Goal: Task Accomplishment & Management: Use online tool/utility

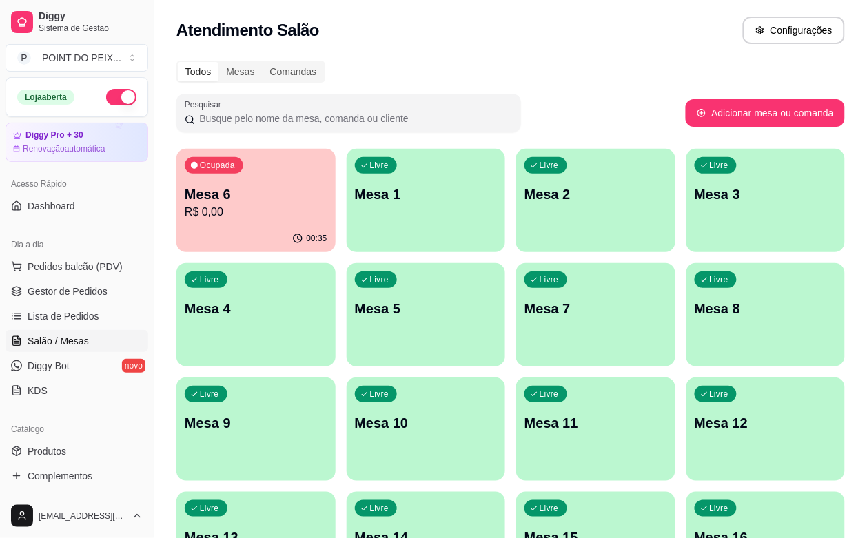
click at [355, 310] on p "Mesa 5" at bounding box center [426, 308] width 143 height 19
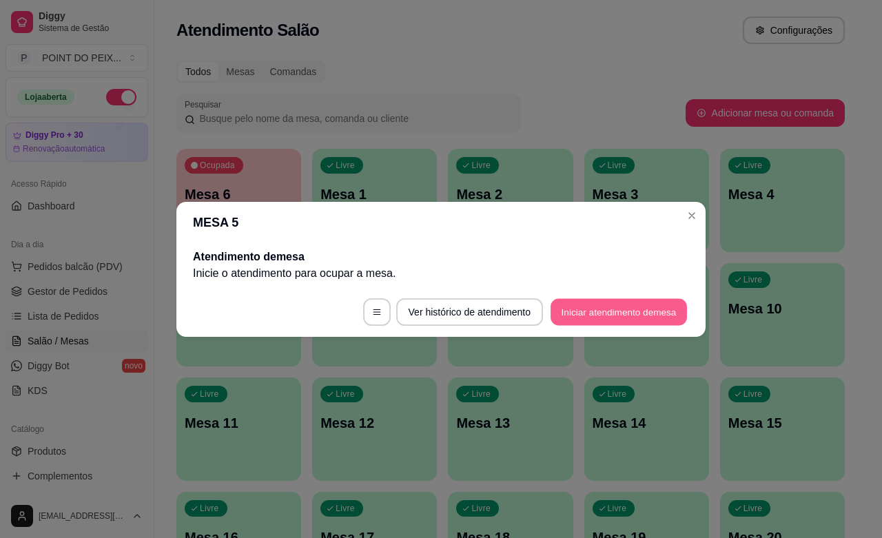
click at [581, 314] on button "Iniciar atendimento de mesa" at bounding box center [619, 311] width 136 height 27
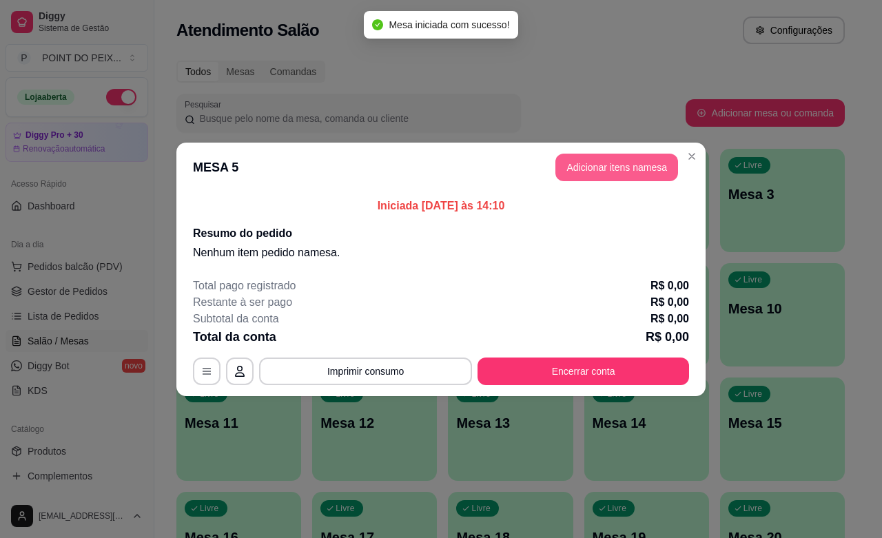
click at [618, 173] on button "Adicionar itens na mesa" at bounding box center [617, 168] width 123 height 28
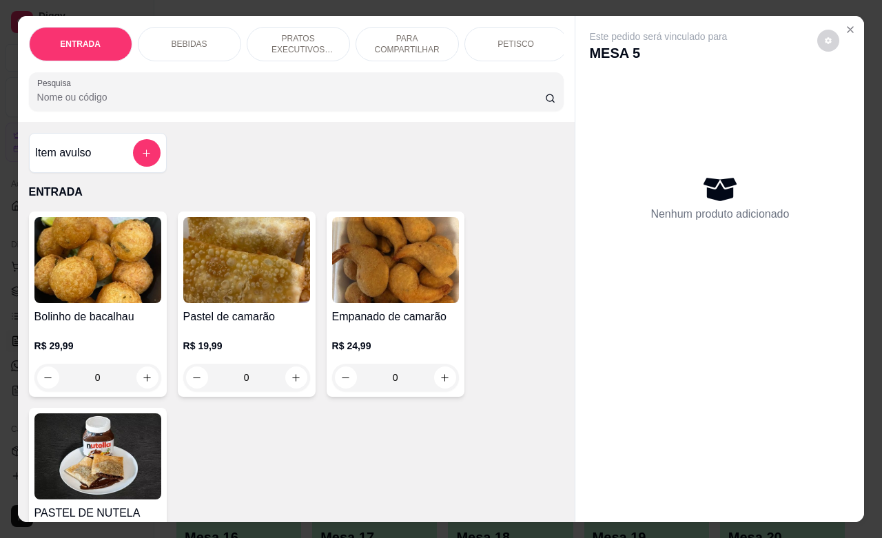
click at [281, 43] on p "PRATOS EXECUTIVOS (INDIVIDUAIS)" at bounding box center [298, 44] width 80 height 22
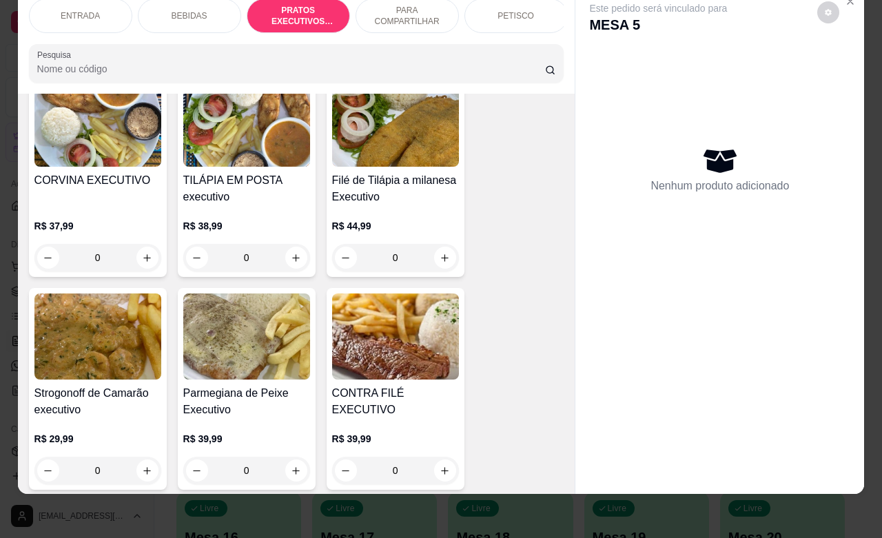
scroll to position [2638, 0]
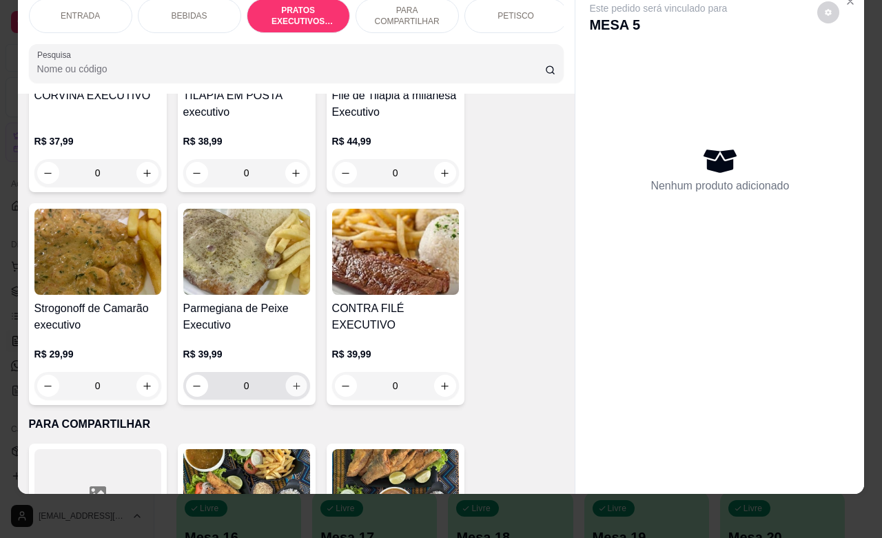
click at [291, 384] on icon "increase-product-quantity" at bounding box center [296, 386] width 10 height 10
type input "1"
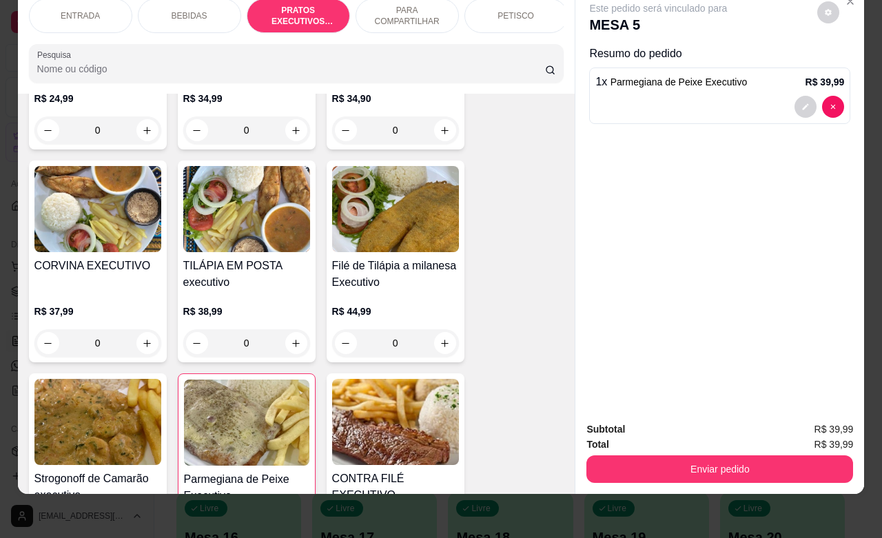
scroll to position [2380, 0]
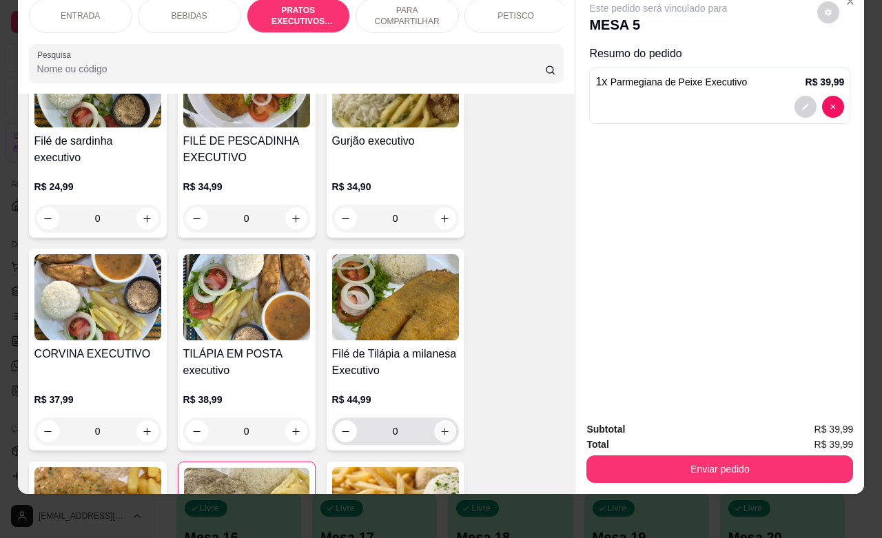
click at [440, 434] on icon "increase-product-quantity" at bounding box center [445, 432] width 10 height 10
type input "1"
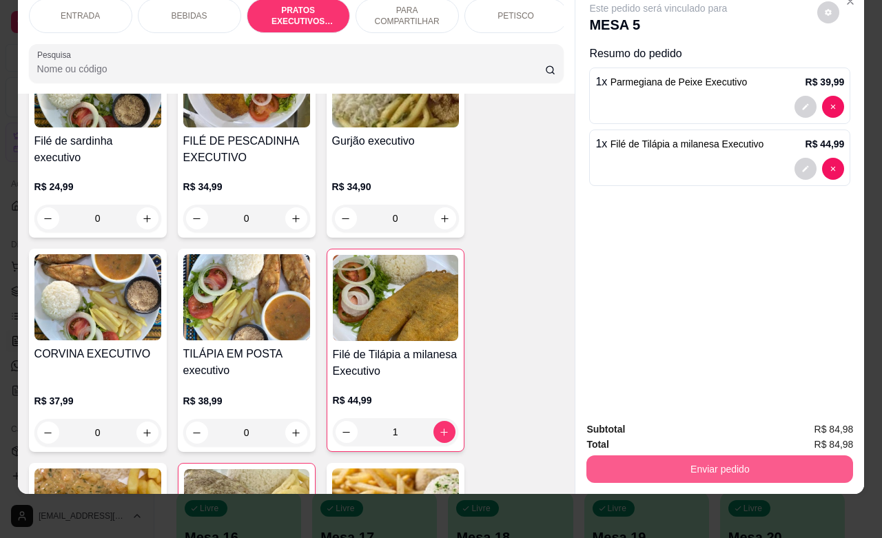
click at [697, 456] on button "Enviar pedido" at bounding box center [720, 470] width 267 height 28
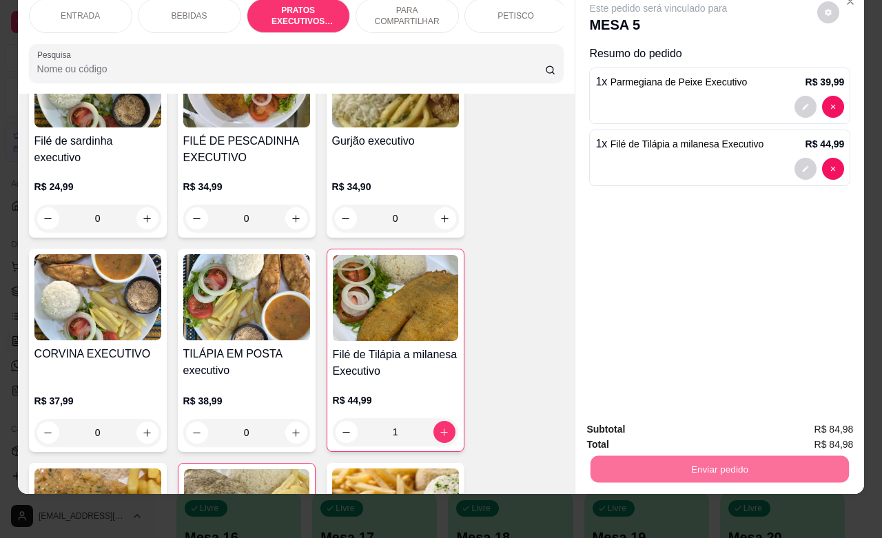
click at [803, 418] on button "Enviar pedido" at bounding box center [816, 421] width 78 height 26
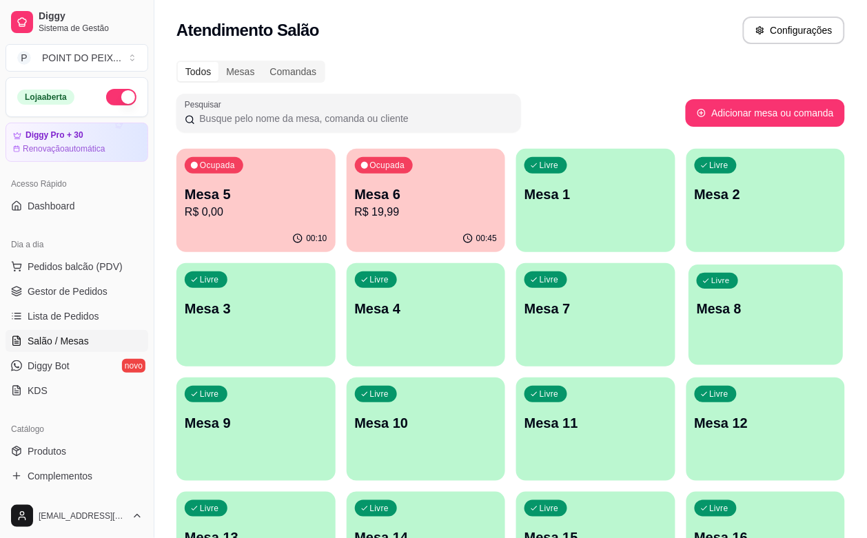
click at [689, 338] on div "Livre Mesa 8" at bounding box center [766, 307] width 154 height 84
click at [687, 333] on div "Livre Mesa 8" at bounding box center [766, 306] width 159 height 87
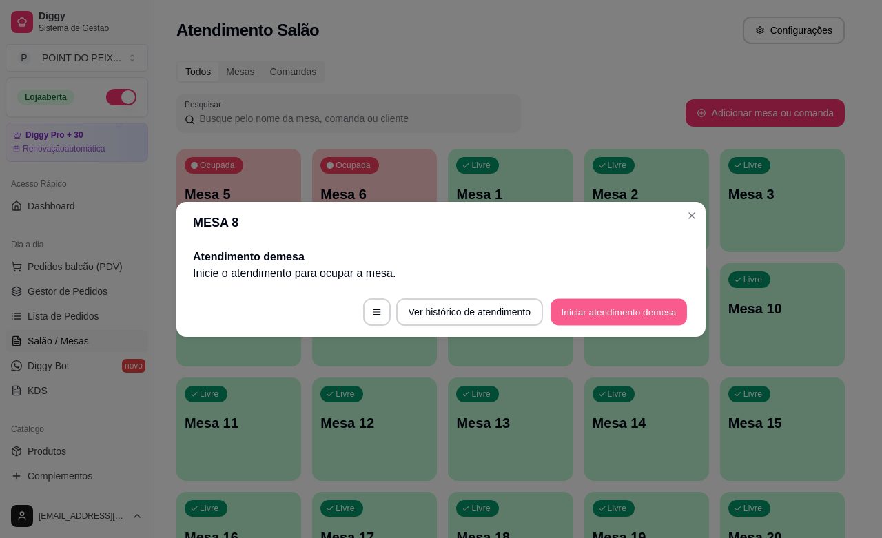
click at [624, 316] on button "Iniciar atendimento de mesa" at bounding box center [619, 311] width 136 height 27
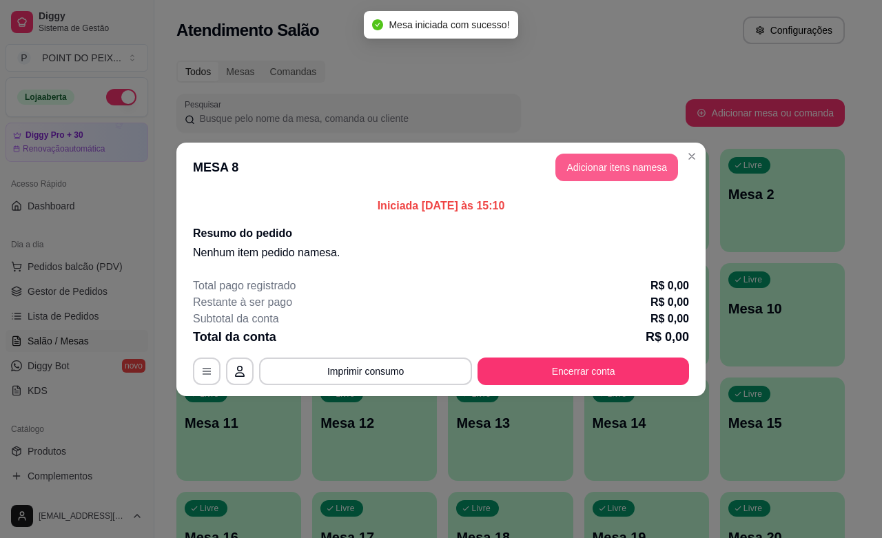
click at [607, 164] on button "Adicionar itens na mesa" at bounding box center [617, 168] width 123 height 28
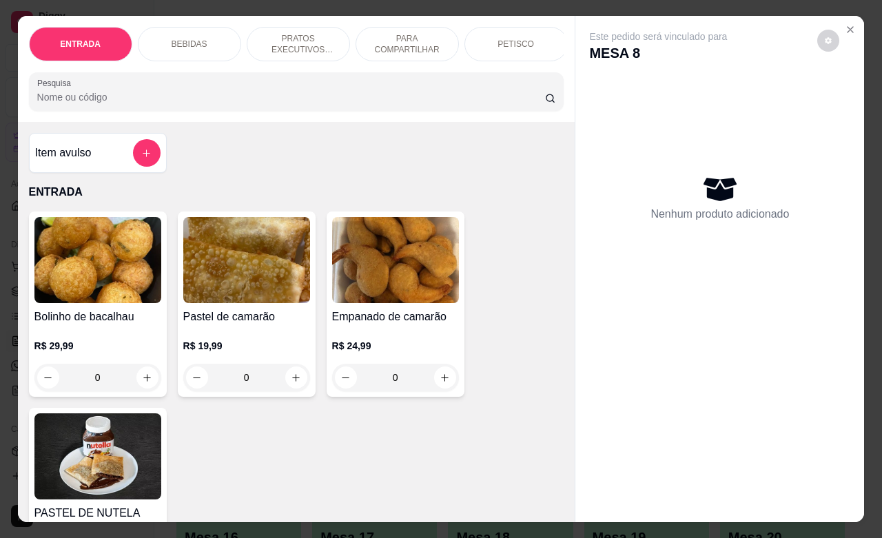
click at [277, 42] on p "PRATOS EXECUTIVOS (INDIVIDUAIS)" at bounding box center [298, 44] width 80 height 22
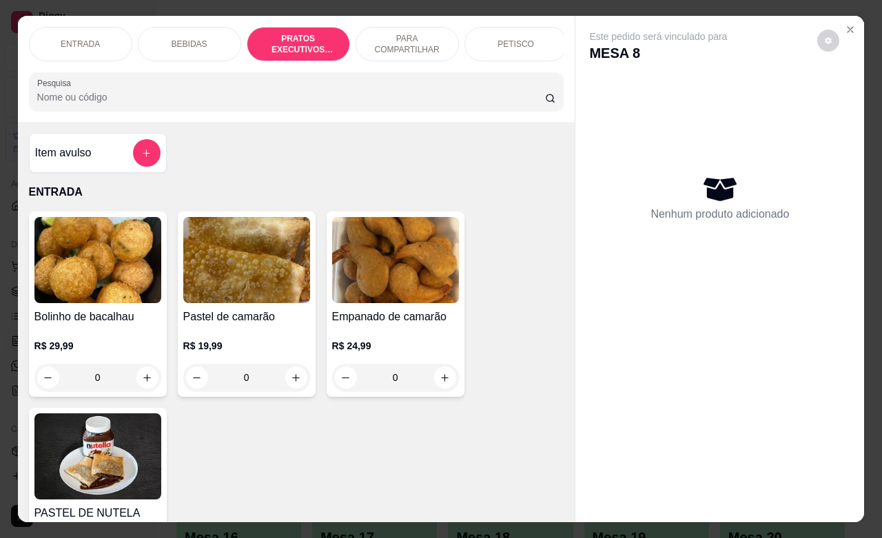
scroll to position [2294, 0]
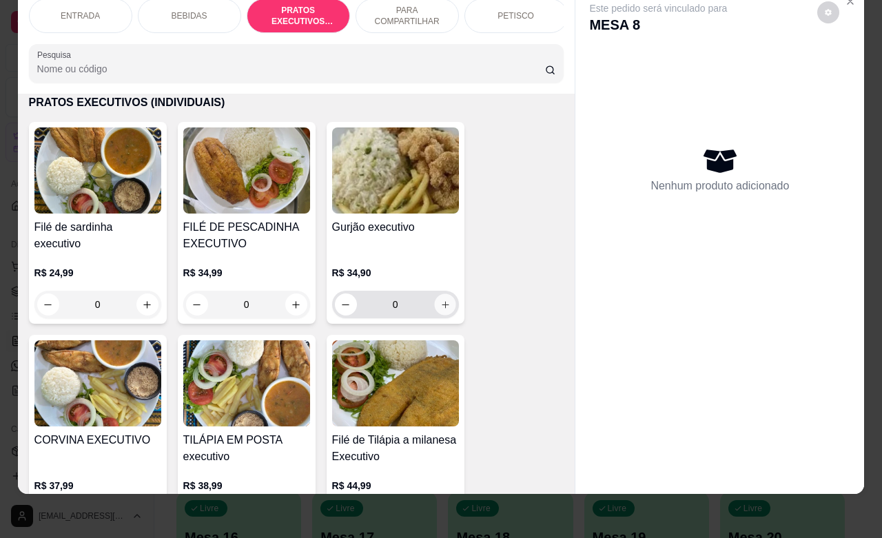
click at [442, 305] on icon "increase-product-quantity" at bounding box center [445, 304] width 7 height 7
type input "1"
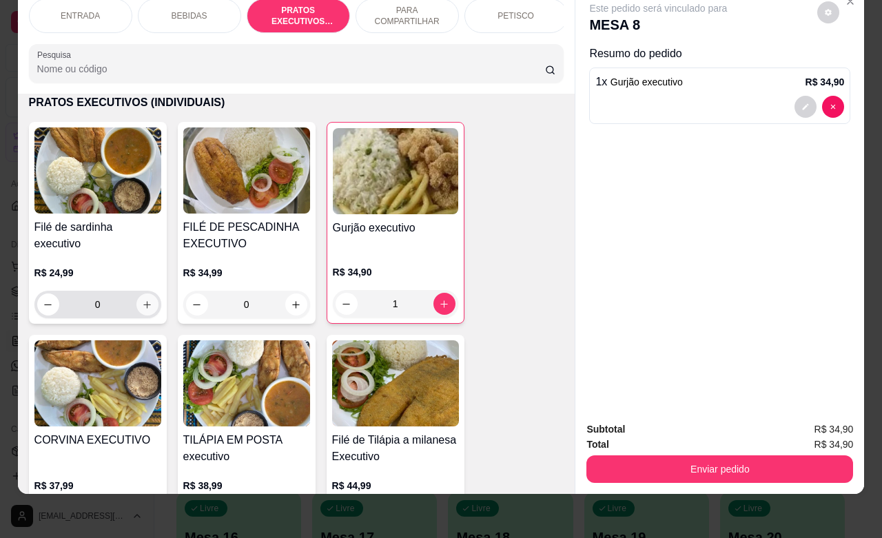
click at [142, 305] on icon "increase-product-quantity" at bounding box center [147, 305] width 10 height 10
type input "1"
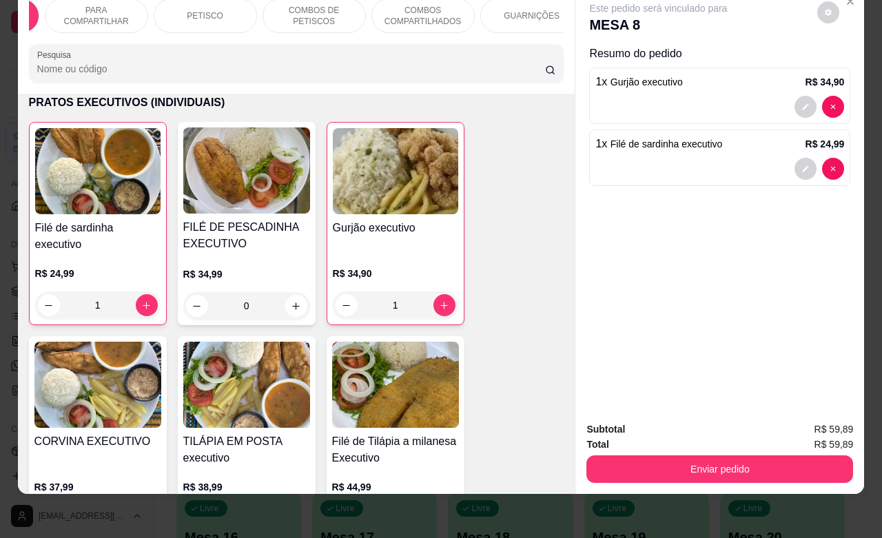
scroll to position [0, 331]
click at [517, 10] on p "GUARNIÇÕES" at bounding box center [513, 15] width 56 height 11
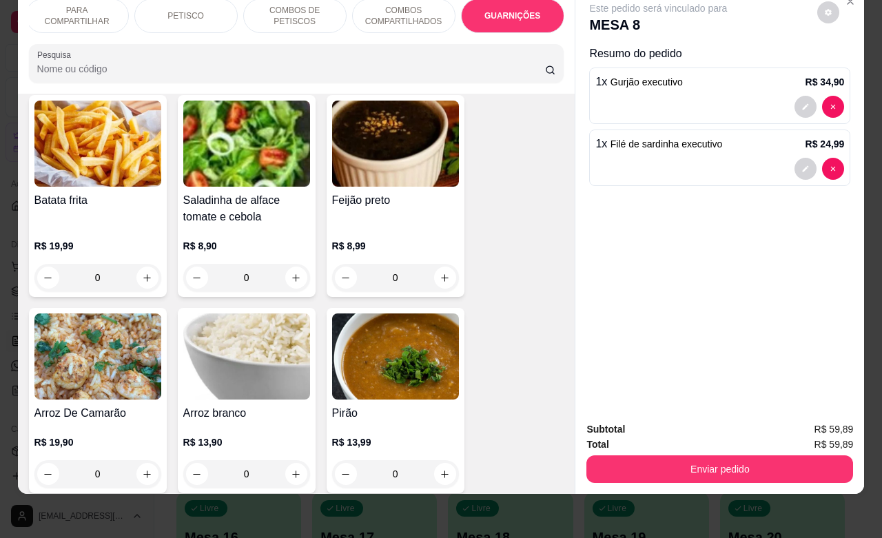
scroll to position [5921, 0]
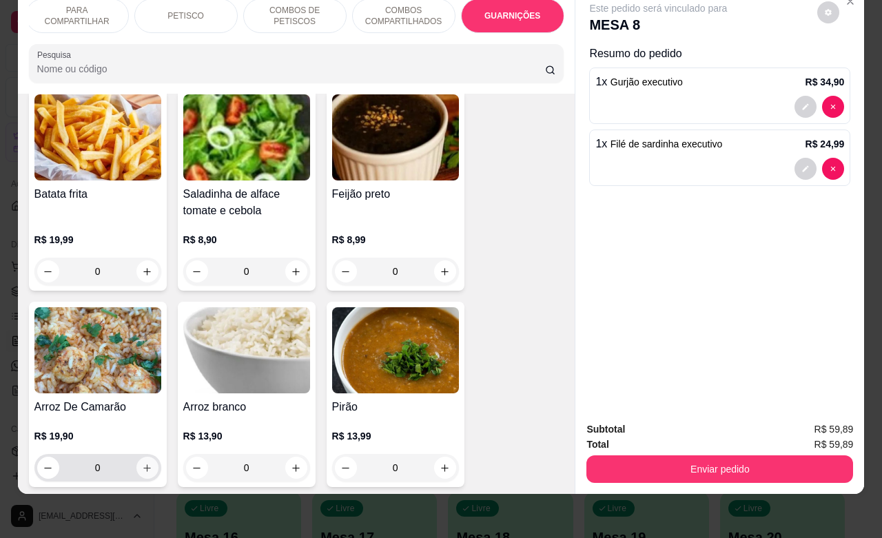
click at [142, 463] on icon "increase-product-quantity" at bounding box center [147, 468] width 10 height 10
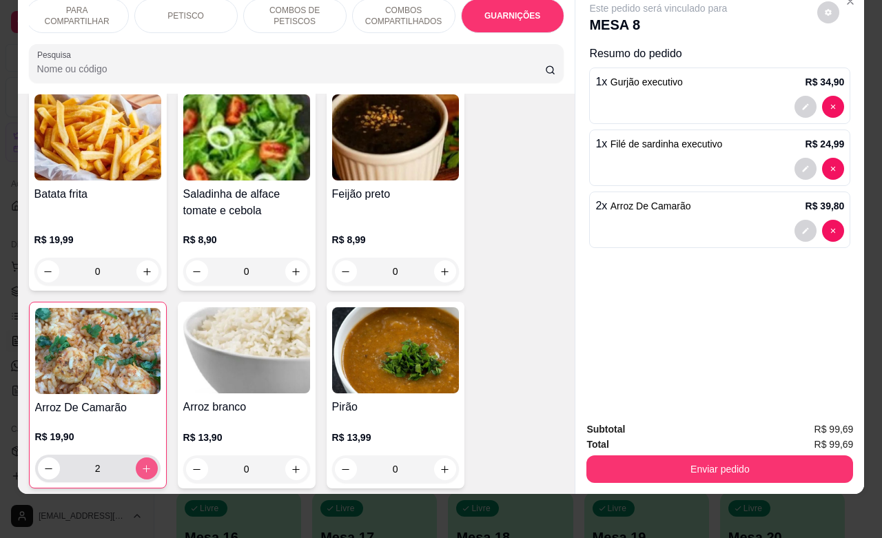
type input "2"
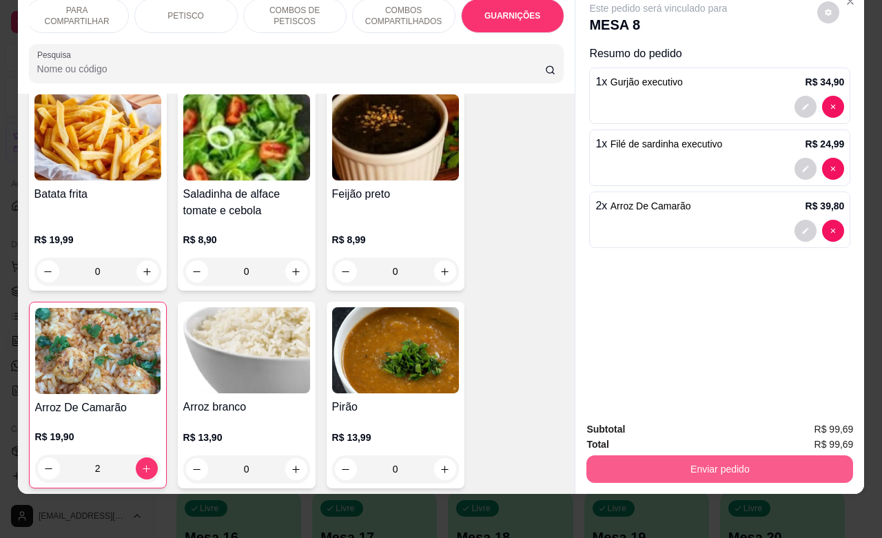
click at [682, 457] on button "Enviar pedido" at bounding box center [720, 470] width 267 height 28
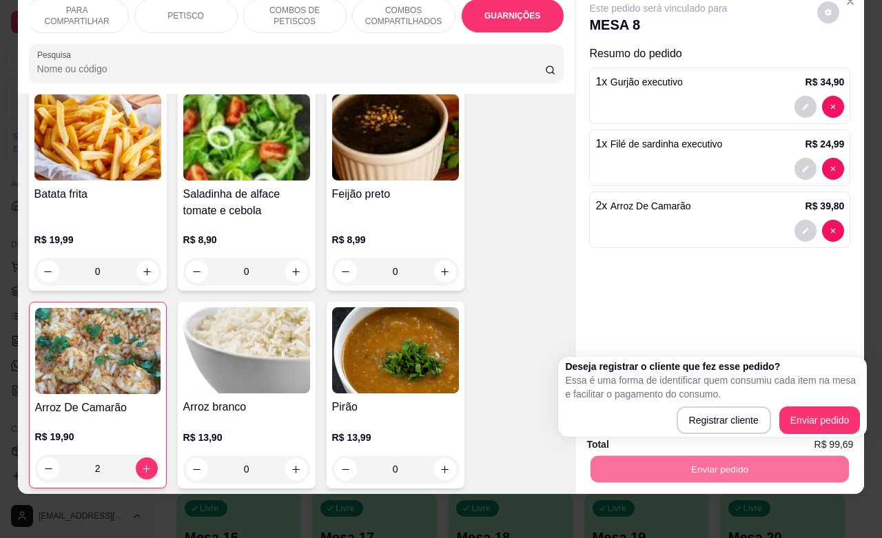
click at [817, 405] on div "Deseja registrar o cliente que fez esse pedido? Essa é uma forma de identificar…" at bounding box center [712, 397] width 295 height 74
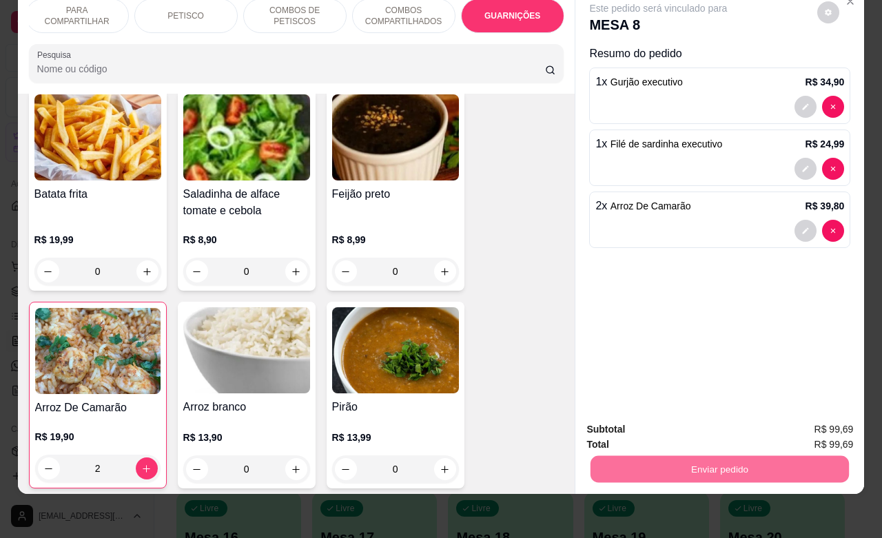
click at [813, 417] on button "Enviar pedido" at bounding box center [816, 421] width 76 height 26
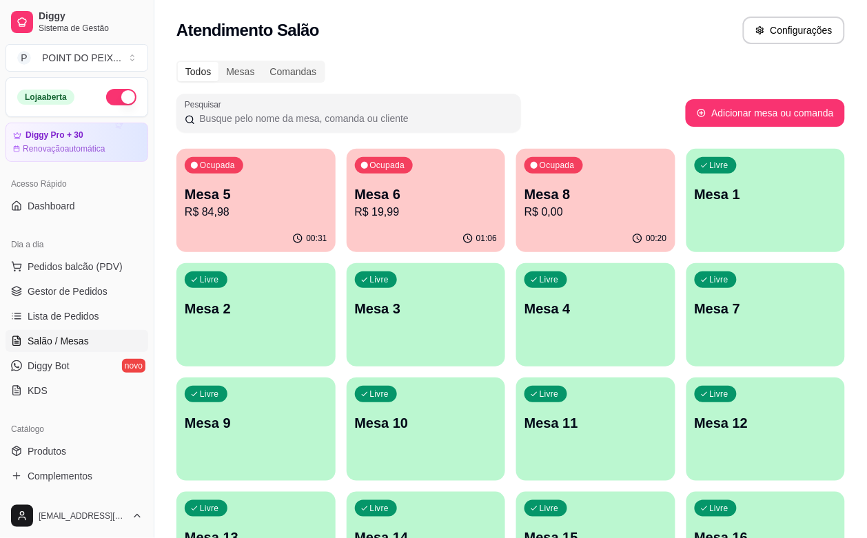
click at [250, 205] on p "R$ 84,98" at bounding box center [256, 212] width 143 height 17
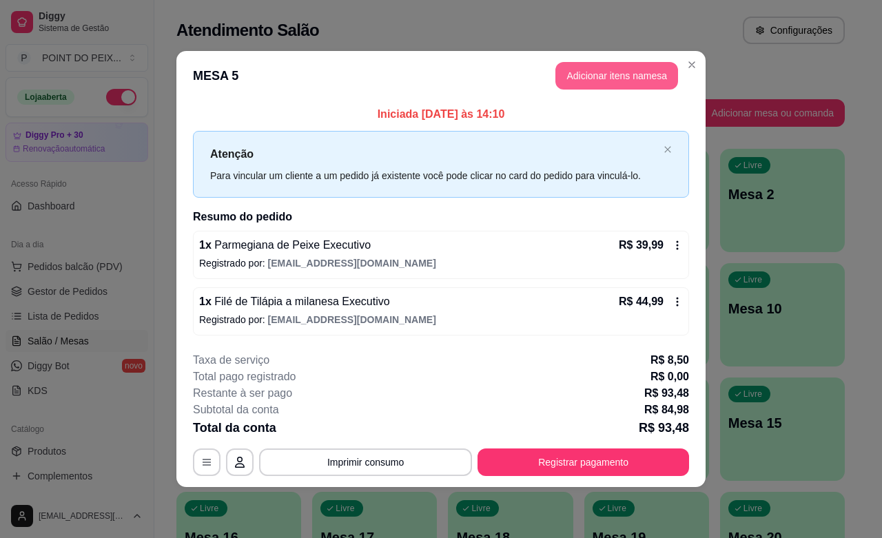
click at [624, 80] on button "Adicionar itens na mesa" at bounding box center [617, 76] width 123 height 28
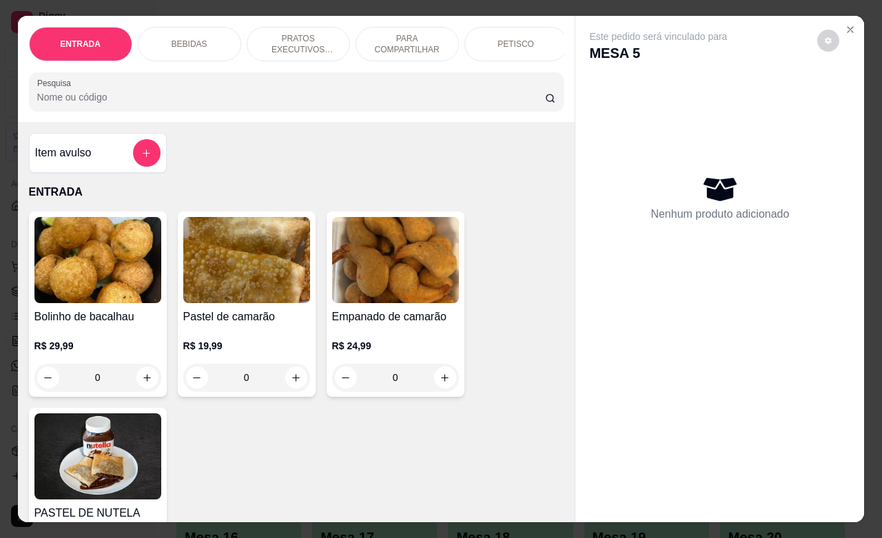
click at [196, 39] on p "BEBIDAS" at bounding box center [190, 44] width 36 height 11
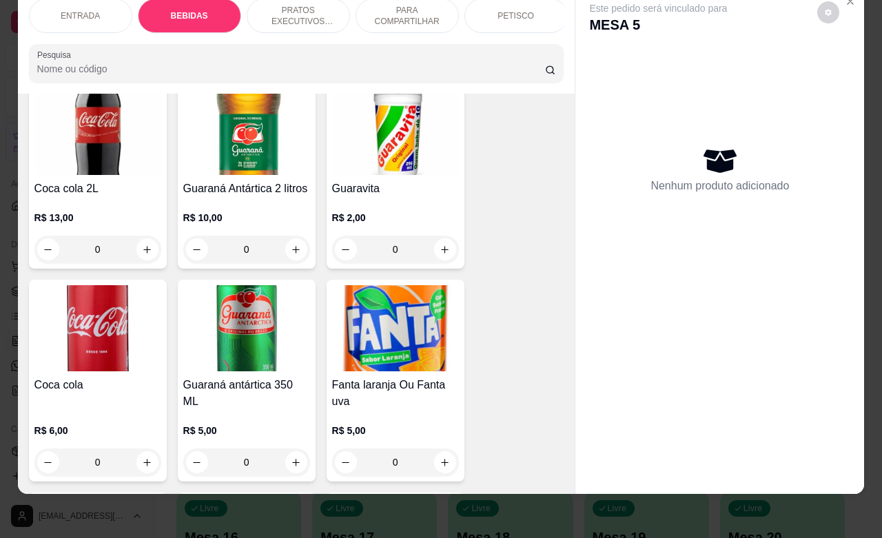
scroll to position [999, 0]
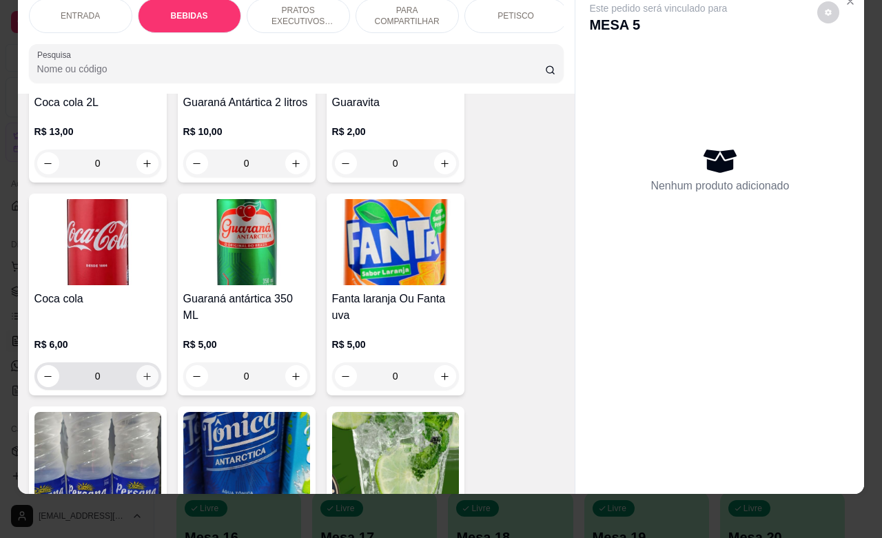
click at [142, 380] on icon "increase-product-quantity" at bounding box center [147, 377] width 10 height 10
type input "1"
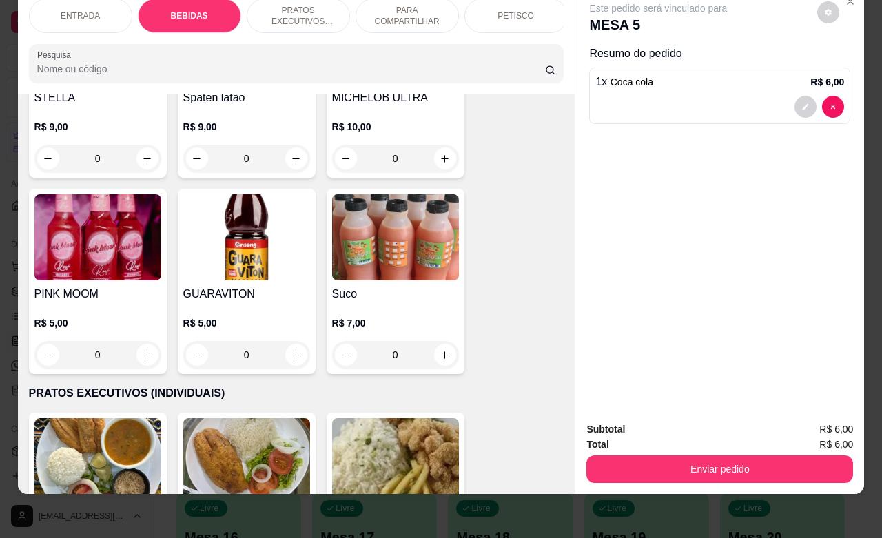
scroll to position [2033, 0]
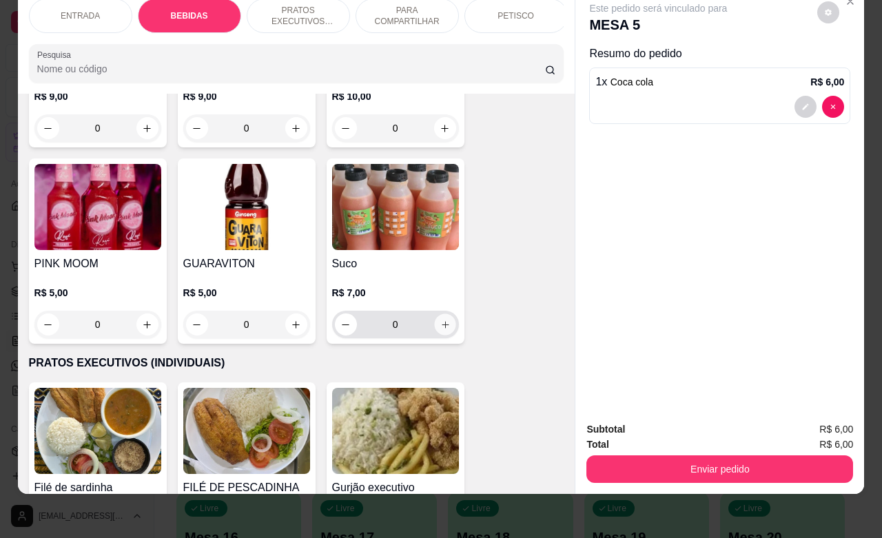
click at [440, 325] on icon "increase-product-quantity" at bounding box center [445, 325] width 10 height 10
type input "3"
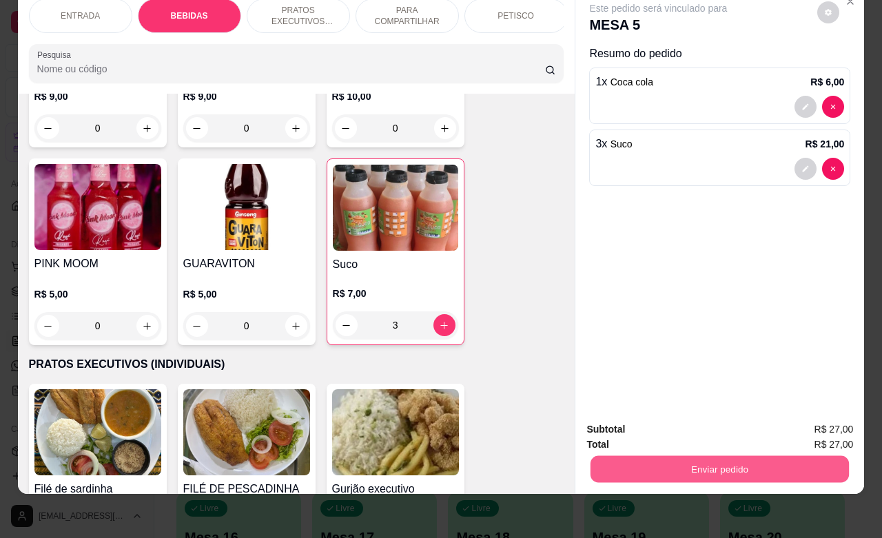
click at [722, 456] on button "Enviar pedido" at bounding box center [720, 469] width 258 height 27
click at [798, 423] on button "Enviar pedido" at bounding box center [816, 421] width 78 height 26
